Goal: Communication & Community: Answer question/provide support

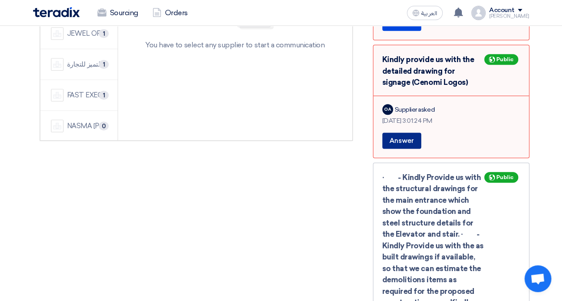
click at [410, 133] on button "Answer" at bounding box center [401, 141] width 39 height 16
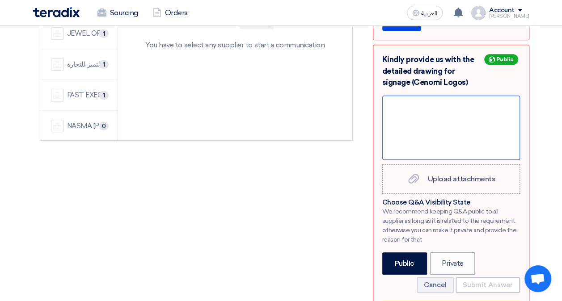
click at [404, 96] on div at bounding box center [451, 128] width 138 height 64
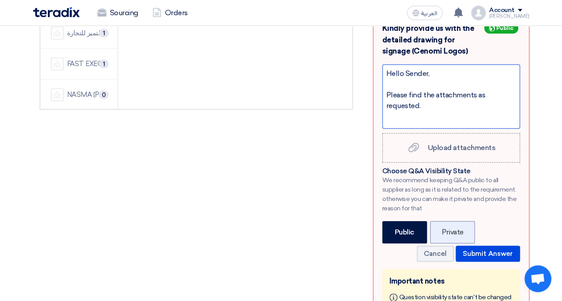
scroll to position [313, 0]
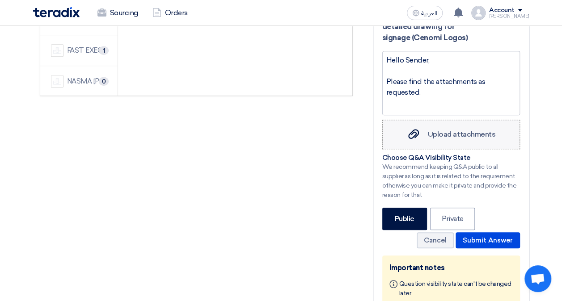
click at [449, 130] on span "Upload attachments" at bounding box center [462, 134] width 68 height 8
click at [0, 0] on input "Upload attachments Upload attachments" at bounding box center [0, 0] width 0 height 0
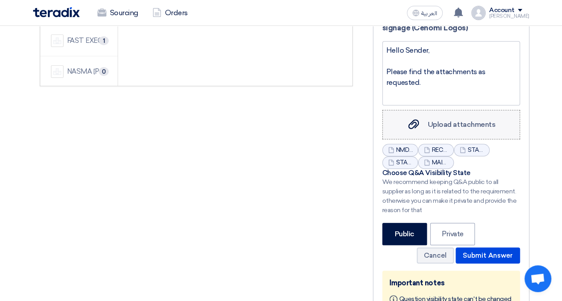
scroll to position [368, 0]
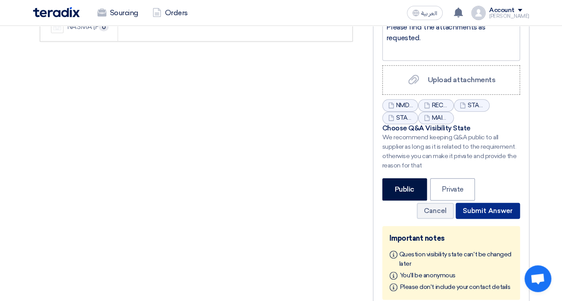
click at [489, 203] on button "Submit Answer" at bounding box center [488, 211] width 64 height 16
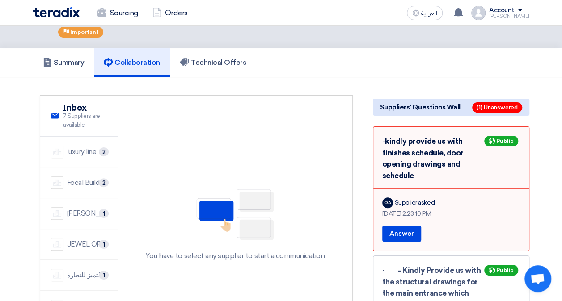
scroll to position [55, 0]
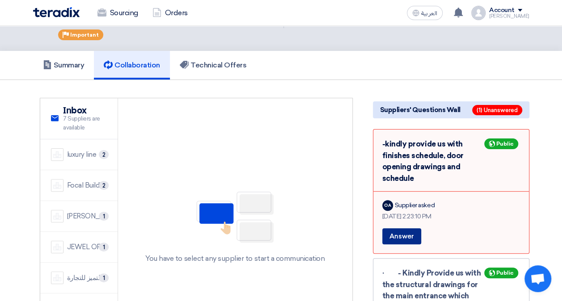
click at [411, 229] on button "Answer" at bounding box center [401, 237] width 39 height 16
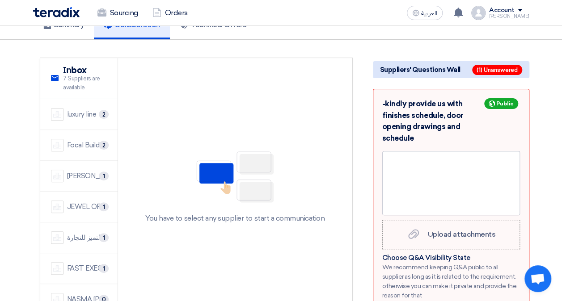
scroll to position [144, 0]
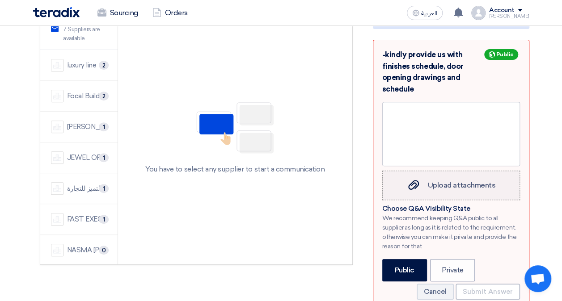
click at [448, 181] on span "Upload attachments" at bounding box center [462, 185] width 68 height 8
click at [0, 0] on input "Upload attachments Upload attachments" at bounding box center [0, 0] width 0 height 0
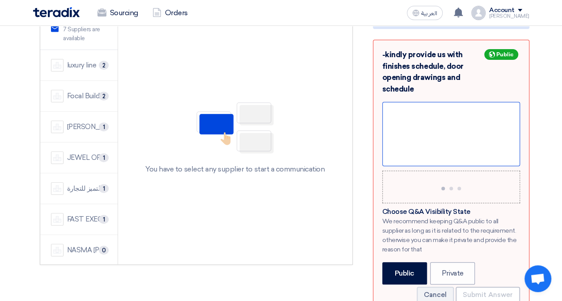
click at [434, 102] on div at bounding box center [451, 134] width 138 height 64
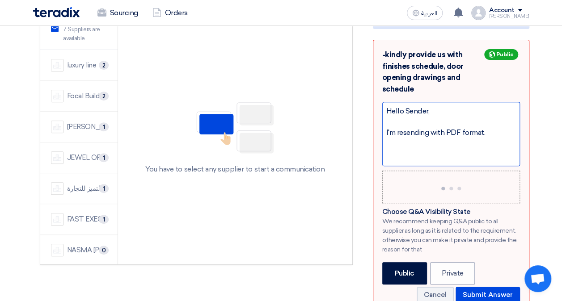
click at [403, 127] on div "I'm resending with PDF format." at bounding box center [451, 132] width 130 height 11
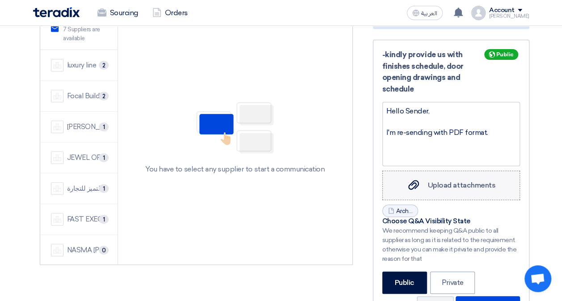
click at [452, 181] on span "Upload attachments" at bounding box center [462, 185] width 68 height 8
click at [0, 0] on input "Upload attachments Upload attachments" at bounding box center [0, 0] width 0 height 0
click at [436, 181] on span "Upload attachments" at bounding box center [462, 185] width 68 height 8
click at [0, 0] on input "Upload attachments Upload attachments" at bounding box center [0, 0] width 0 height 0
click at [437, 181] on span "Upload attachments" at bounding box center [462, 185] width 68 height 8
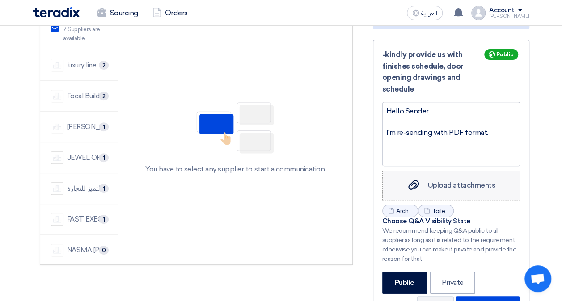
click at [0, 0] on input "Upload attachments Upload attachments" at bounding box center [0, 0] width 0 height 0
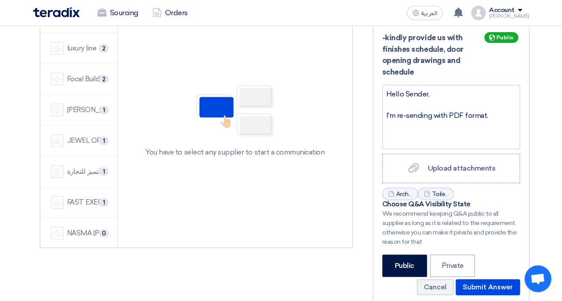
scroll to position [179, 0]
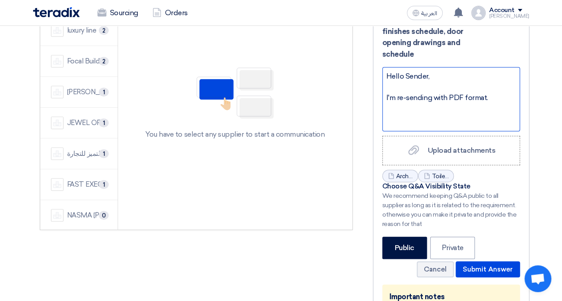
drag, startPoint x: 432, startPoint y: 87, endPoint x: 443, endPoint y: 95, distance: 13.2
click at [432, 93] on div "I'm re-sending with PDF format." at bounding box center [451, 98] width 130 height 11
drag, startPoint x: 386, startPoint y: 84, endPoint x: 393, endPoint y: 88, distance: 8.0
click at [386, 93] on div "I'm re-sending with PDF format." at bounding box center [451, 98] width 130 height 11
click at [454, 146] on span "Upload attachments" at bounding box center [462, 150] width 68 height 8
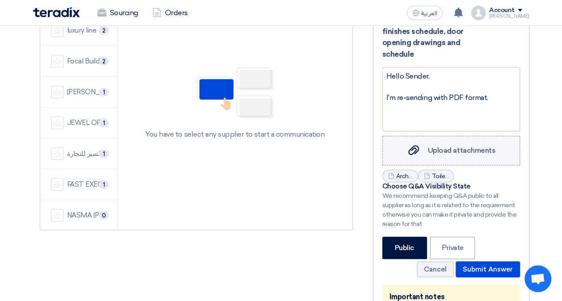
click at [0, 0] on input "Upload attachments Upload attachments" at bounding box center [0, 0] width 0 height 0
drag, startPoint x: 489, startPoint y: 85, endPoint x: 434, endPoint y: 84, distance: 55.5
click at [434, 93] on div "I'm re-sending with PDF format." at bounding box center [451, 98] width 130 height 11
click at [455, 145] on div "Upload attachments Upload attachments" at bounding box center [451, 150] width 89 height 11
click at [0, 0] on input "Upload attachments Upload attachments" at bounding box center [0, 0] width 0 height 0
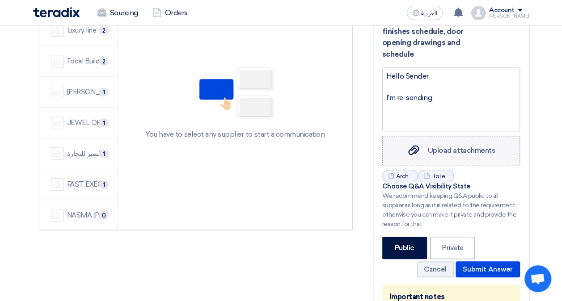
click at [414, 146] on use at bounding box center [413, 151] width 11 height 10
click at [0, 0] on input "Upload attachments Upload attachments" at bounding box center [0, 0] width 0 height 0
click at [446, 146] on span "Upload attachments" at bounding box center [462, 150] width 68 height 8
click at [0, 0] on input "Upload attachments Upload attachments" at bounding box center [0, 0] width 0 height 0
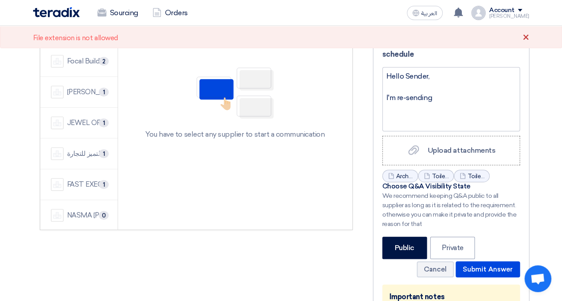
click at [526, 38] on div "×" at bounding box center [526, 38] width 7 height 11
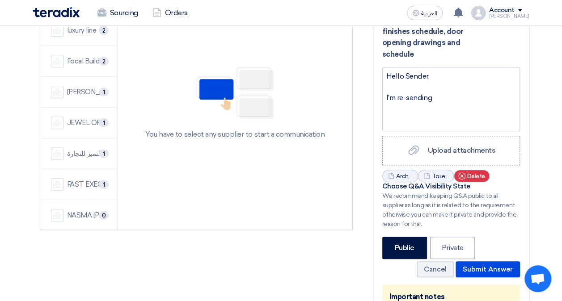
click at [479, 172] on span "Delete" at bounding box center [476, 176] width 18 height 9
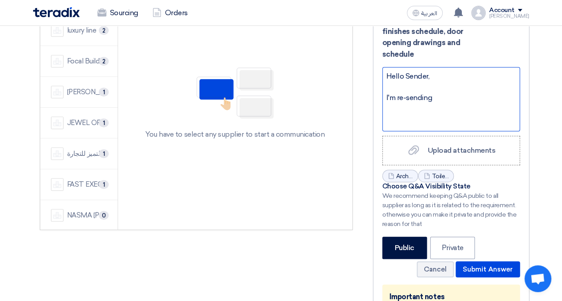
click at [448, 93] on div "I'm re-sending" at bounding box center [451, 98] width 130 height 11
click at [385, 86] on div "Hello Sender, I'm re-sending" at bounding box center [451, 99] width 138 height 64
click at [429, 93] on div "The previous sent I'm re-sending" at bounding box center [451, 98] width 130 height 11
click at [455, 93] on div "I'm re-sending" at bounding box center [451, 98] width 130 height 11
click at [484, 98] on div "I'm re-sending with PDF format, however the contractor should submit" at bounding box center [451, 103] width 130 height 21
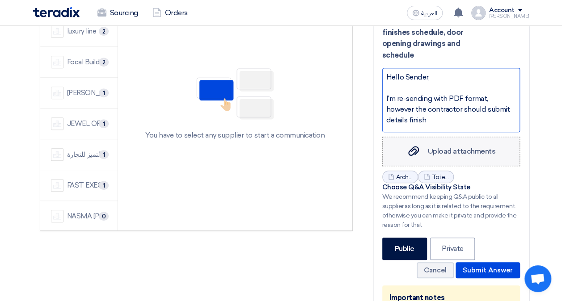
scroll to position [134, 0]
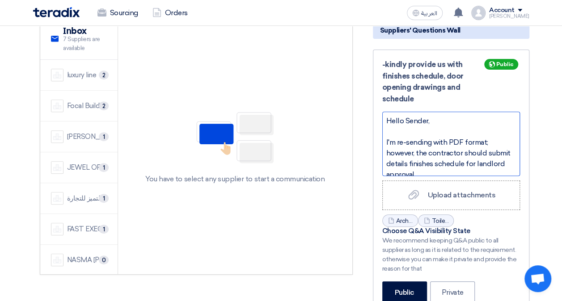
click at [513, 151] on div "I'm re-sending with PDF format; however, the contractor should submit details f…" at bounding box center [451, 158] width 130 height 43
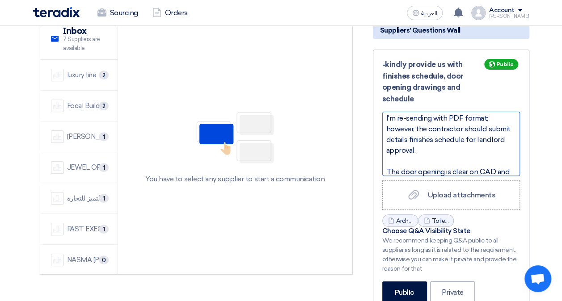
scroll to position [35, 0]
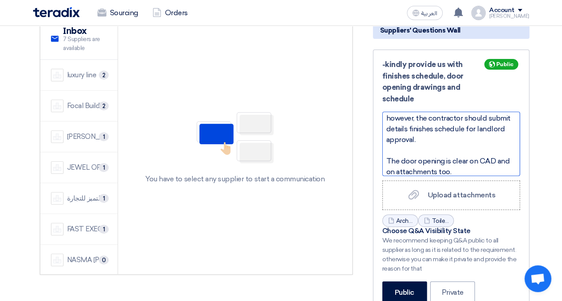
click at [480, 157] on span "The door opening is clear on CAD and on attachments too." at bounding box center [448, 166] width 124 height 19
click at [467, 157] on span "The door opening is clear on the provided CAD and on attachments too." at bounding box center [450, 166] width 128 height 19
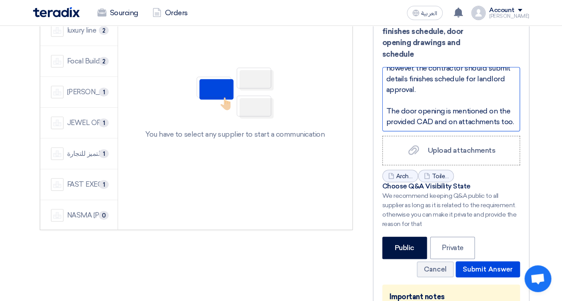
scroll to position [0, 0]
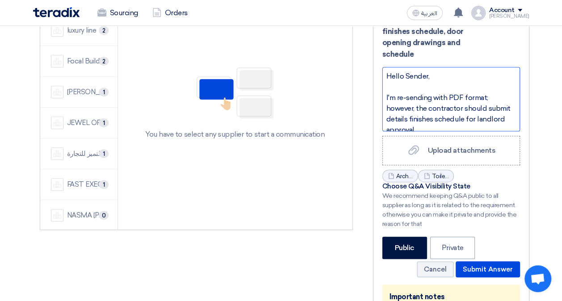
click at [465, 106] on span "I'm re-sending with PDF format; however, the contractor should submit details f…" at bounding box center [448, 113] width 124 height 41
drag, startPoint x: 449, startPoint y: 113, endPoint x: 390, endPoint y: 55, distance: 82.6
click at [390, 55] on div "-kindly provide us with finishes schedule, door opening drawings and schedule P…" at bounding box center [451, 186] width 157 height 363
click at [462, 68] on div "Hello Sender, I'm re-sending with PDF format; however, the contractor should su…" at bounding box center [451, 99] width 138 height 64
drag, startPoint x: 446, startPoint y: 108, endPoint x: 378, endPoint y: 55, distance: 87.3
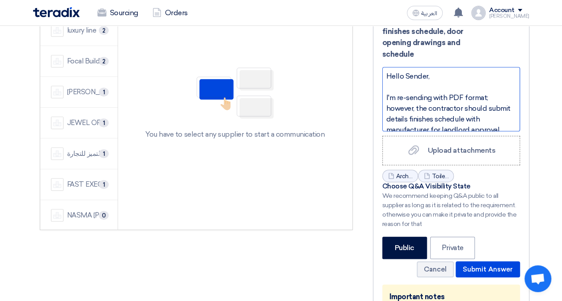
click at [378, 55] on div "-kindly provide us with finishes schedule, door opening drawings and schedule P…" at bounding box center [451, 186] width 157 height 363
copy div "Hello Sender, I'm re-sending with PDF format; however, the contractor should su…"
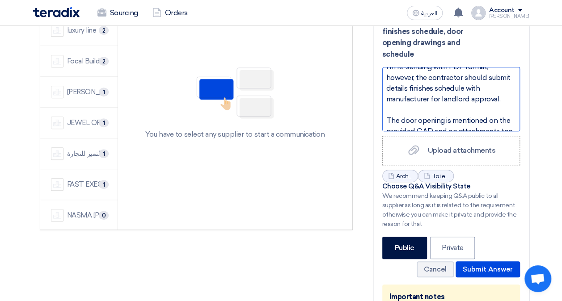
scroll to position [45, 0]
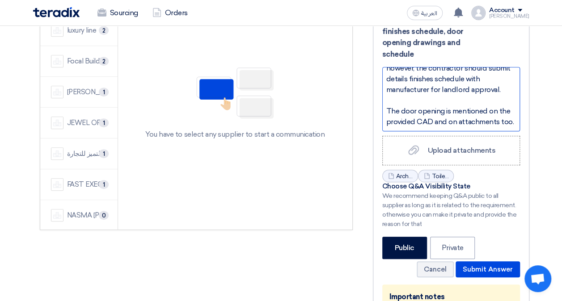
click at [454, 116] on div "The door opening is mentioned on the provided CAD and on attachments too." at bounding box center [451, 116] width 130 height 21
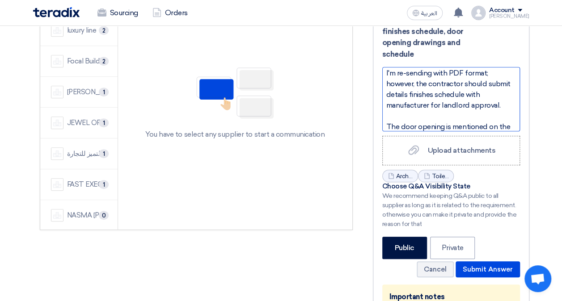
scroll to position [0, 0]
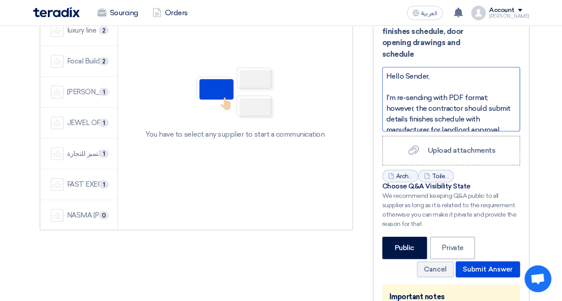
drag, startPoint x: 447, startPoint y: 115, endPoint x: 377, endPoint y: 85, distance: 76.4
click at [377, 85] on div "-kindly provide us with finishes schedule, door opening drawings and schedule P…" at bounding box center [451, 186] width 157 height 363
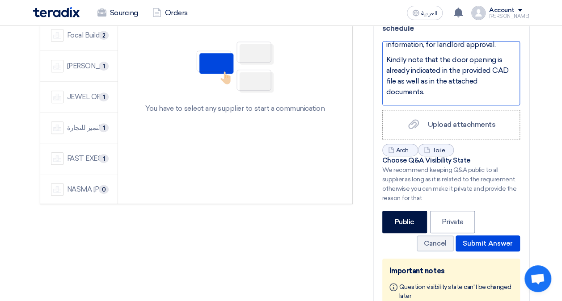
scroll to position [224, 0]
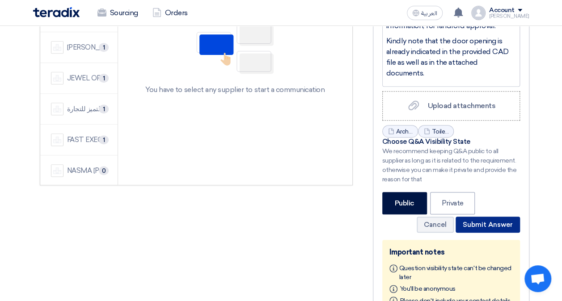
click at [481, 217] on button "Submit Answer" at bounding box center [488, 225] width 64 height 16
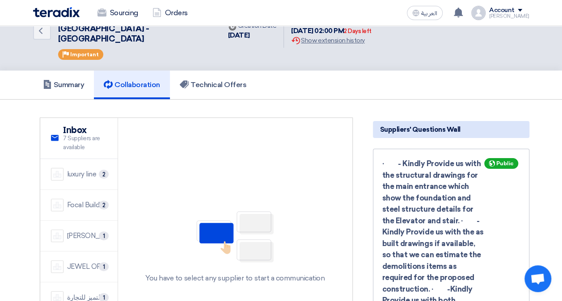
scroll to position [0, 0]
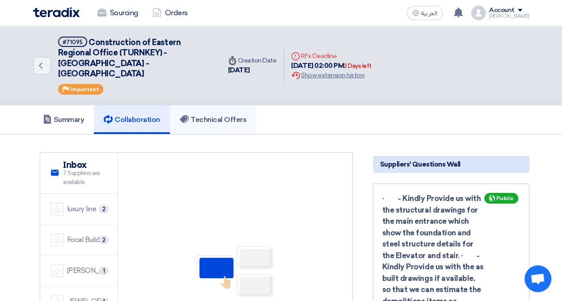
click at [238, 115] on link "Technical Offers" at bounding box center [213, 120] width 86 height 29
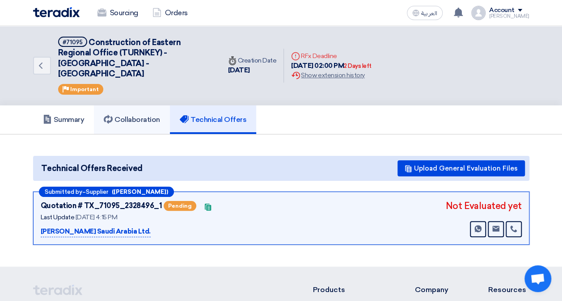
click at [144, 118] on link "Collaboration" at bounding box center [132, 120] width 76 height 29
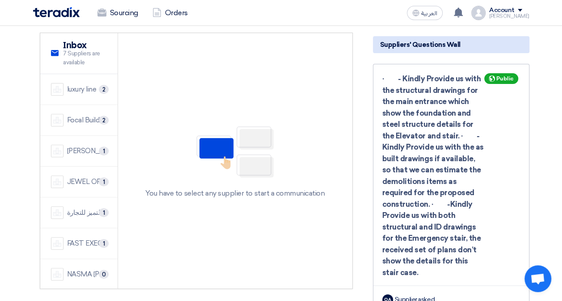
scroll to position [134, 0]
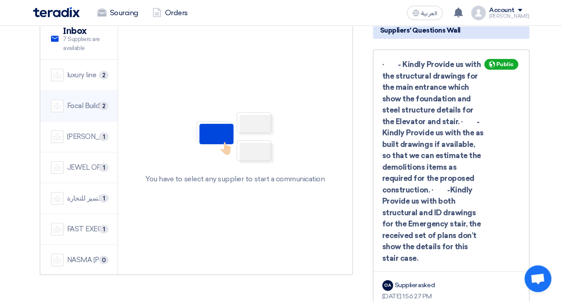
click at [87, 101] on div "Focal Buildings Solutions (FBS)" at bounding box center [87, 106] width 40 height 10
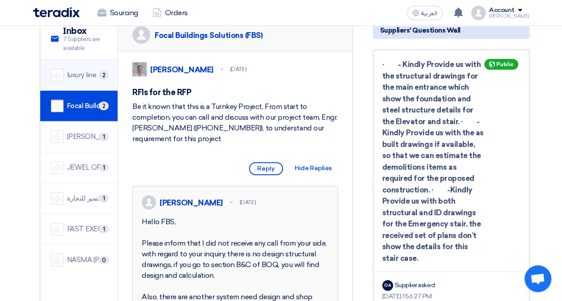
click at [89, 72] on li "luxury line 2" at bounding box center [79, 75] width 78 height 31
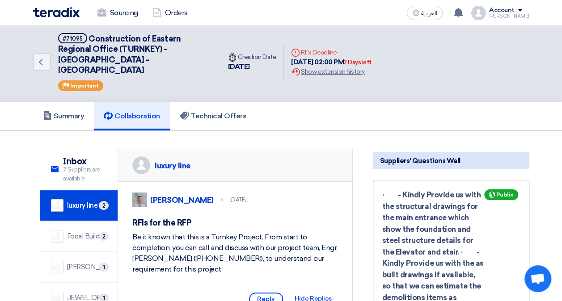
scroll to position [0, 0]
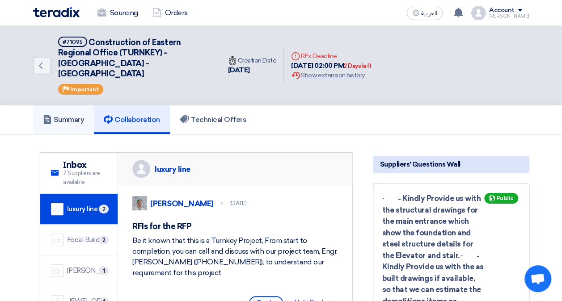
click at [64, 114] on link "Summary" at bounding box center [63, 120] width 61 height 29
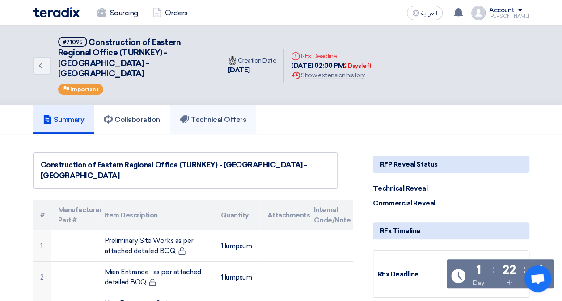
click at [212, 115] on h5 "Technical Offers" at bounding box center [213, 119] width 67 height 9
